Goal: Task Accomplishment & Management: Manage account settings

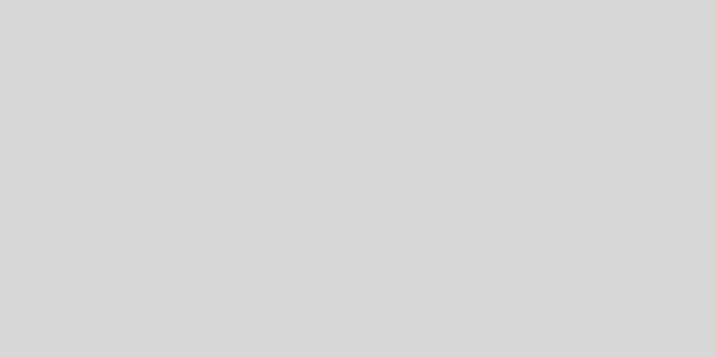
select select "es"
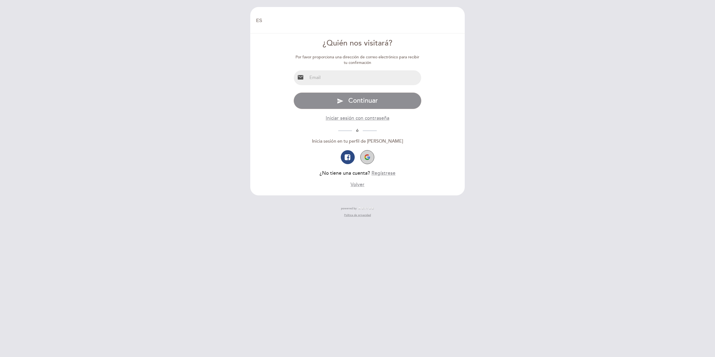
click at [366, 154] on button "button" at bounding box center [367, 157] width 14 height 14
click at [369, 76] on input "email" at bounding box center [364, 77] width 114 height 15
type input "[EMAIL_ADDRESS][DOMAIN_NAME]"
click at [343, 96] on button "send Continuar" at bounding box center [357, 100] width 128 height 17
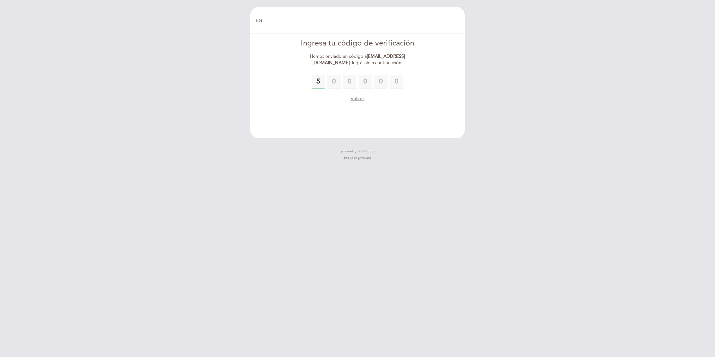
type input "5"
type input "9"
type input "5"
type input "0"
type input "3"
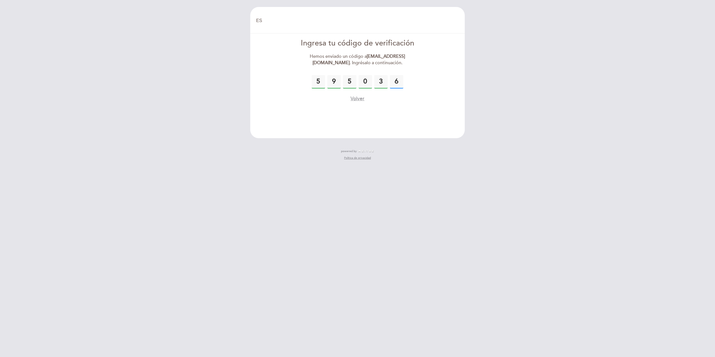
type input "6"
